Goal: Task Accomplishment & Management: Manage account settings

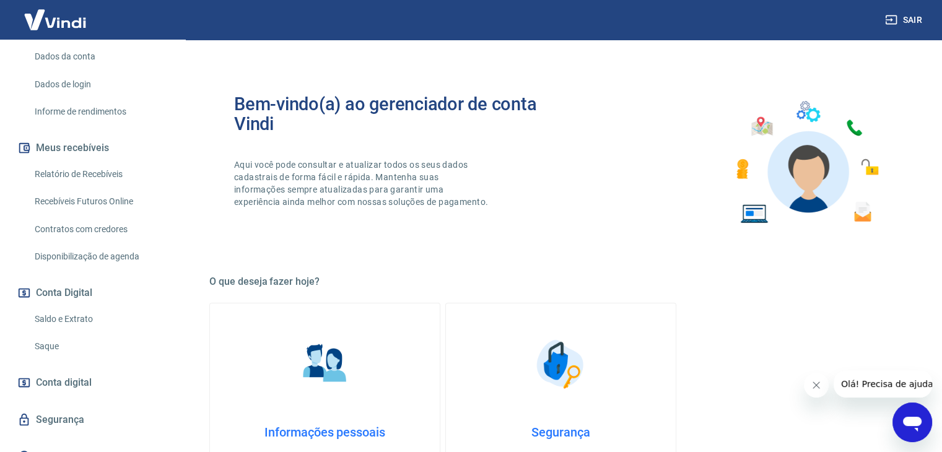
scroll to position [176, 0]
click at [46, 355] on link "Saque" at bounding box center [100, 346] width 141 height 25
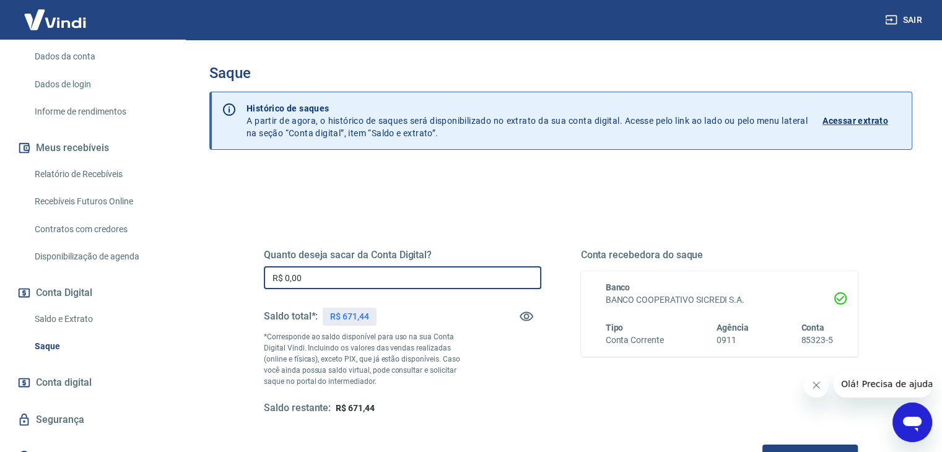
click at [318, 269] on input "R$ 0,00" at bounding box center [402, 277] width 277 height 23
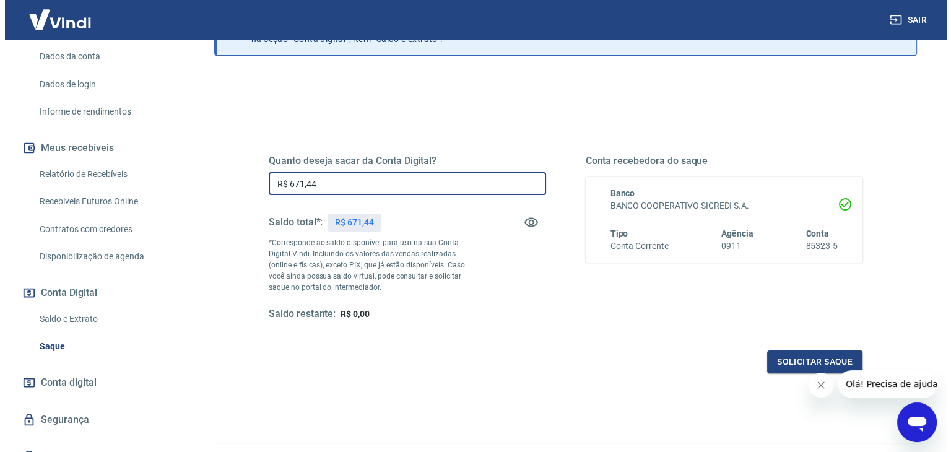
scroll to position [160, 0]
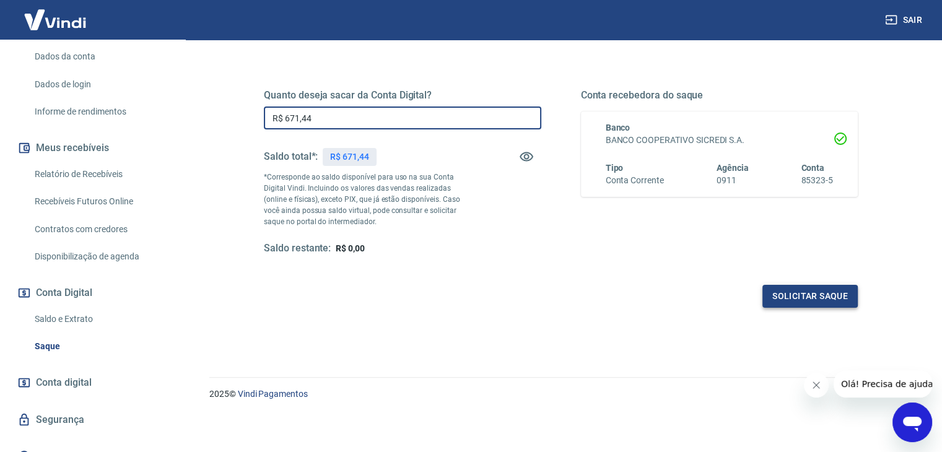
type input "R$ 671,44"
click at [775, 295] on button "Solicitar saque" at bounding box center [809, 296] width 95 height 23
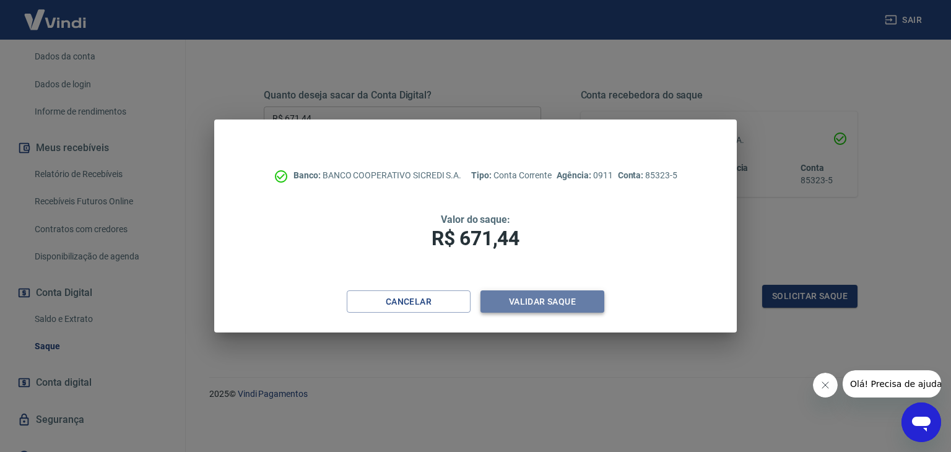
click at [527, 300] on button "Validar saque" at bounding box center [542, 301] width 124 height 23
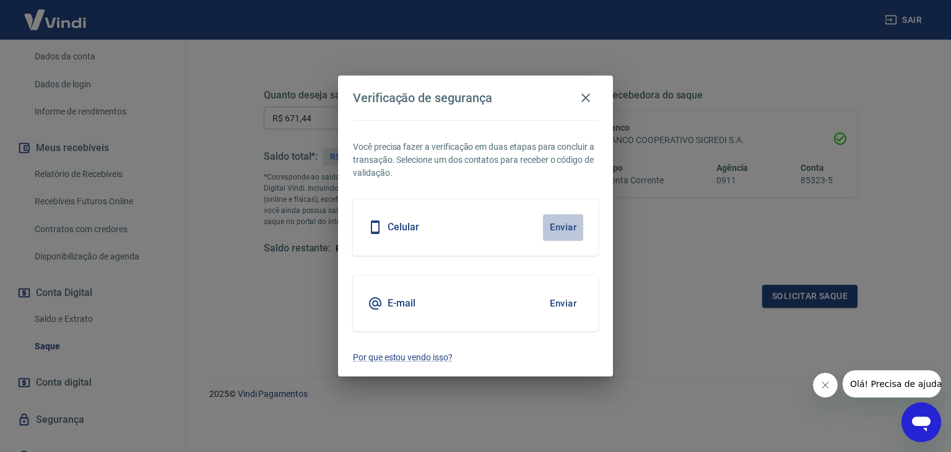
click at [577, 235] on button "Enviar" at bounding box center [563, 227] width 40 height 26
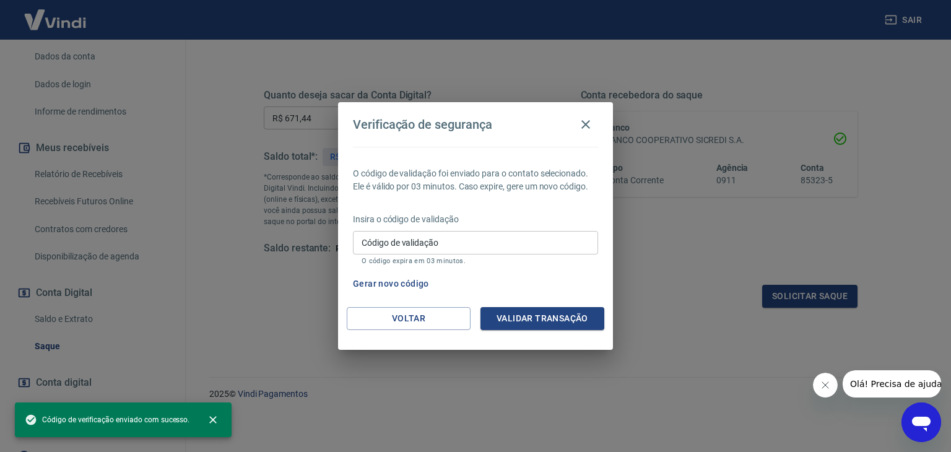
click at [455, 243] on input "Código de validação" at bounding box center [475, 242] width 245 height 23
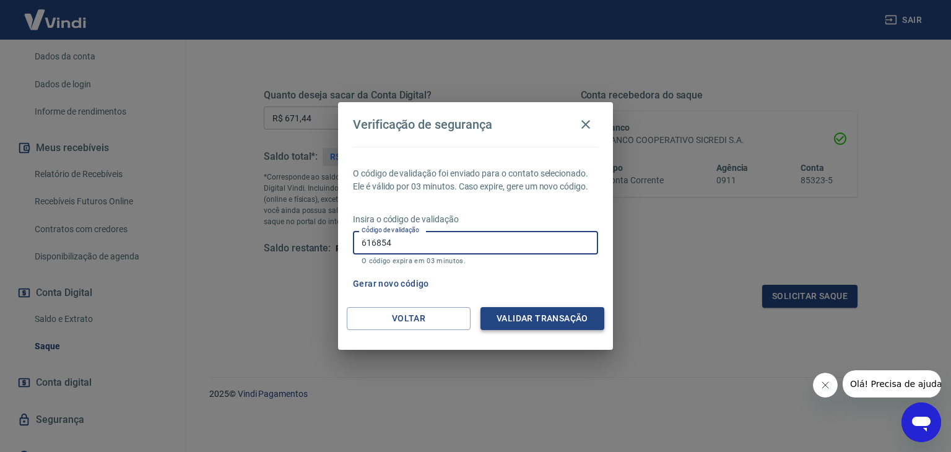
type input "616854"
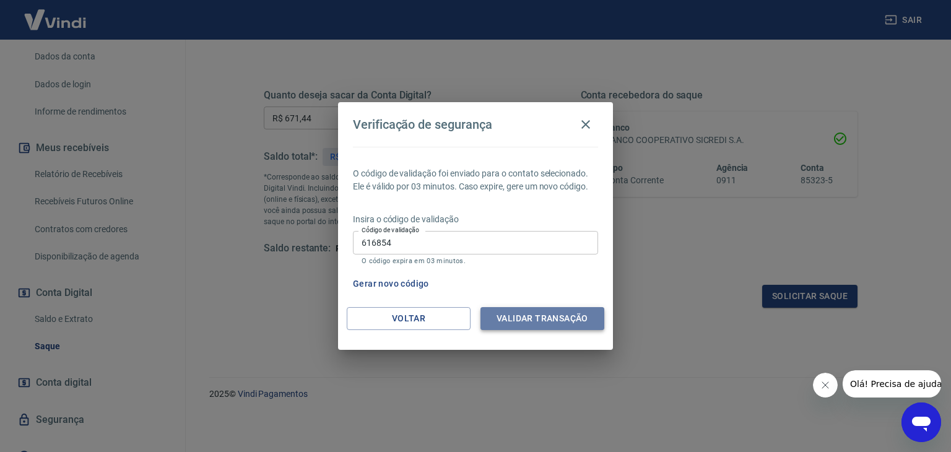
click at [506, 308] on button "Validar transação" at bounding box center [542, 318] width 124 height 23
